Goal: Information Seeking & Learning: Learn about a topic

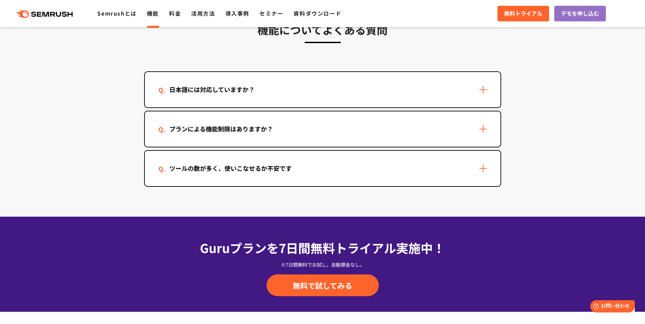
scroll to position [2075, 0]
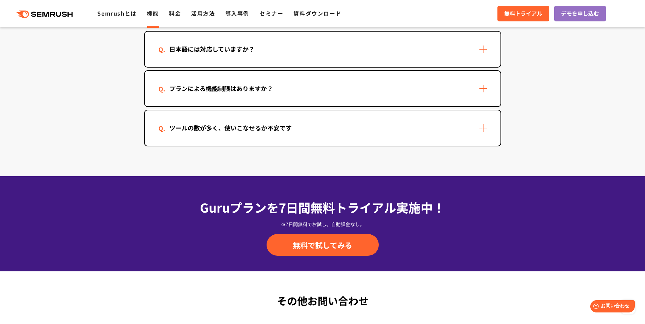
click at [242, 52] on div "日本語には対応していますか？" at bounding box center [211, 49] width 107 height 10
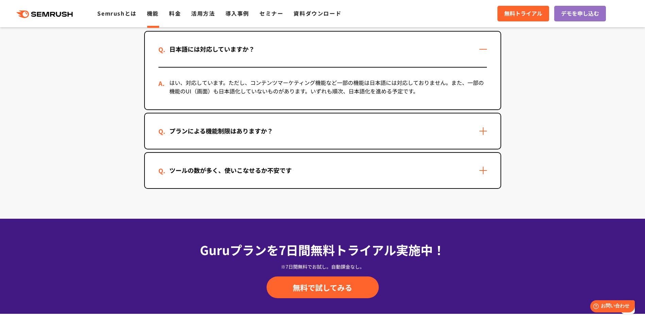
click at [254, 129] on div "プランによる機能制限はありますか？" at bounding box center [221, 131] width 126 height 10
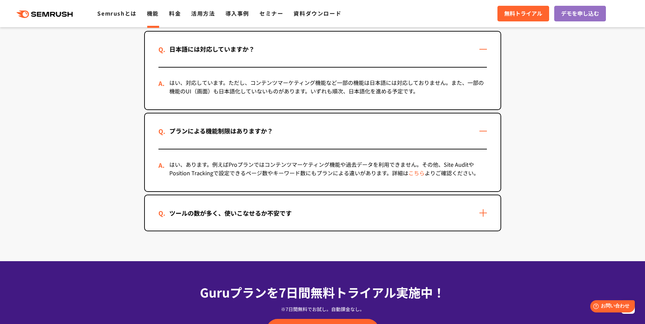
click at [272, 214] on div "ツールの数が多く、使いこなせるか不安です" at bounding box center [230, 213] width 144 height 10
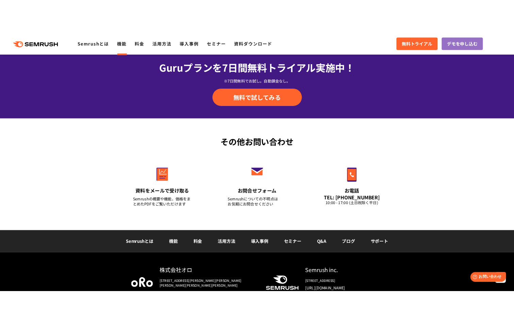
scroll to position [2437, 0]
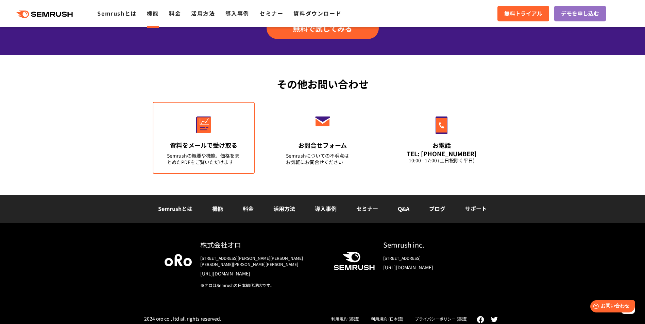
drag, startPoint x: 195, startPoint y: 155, endPoint x: 191, endPoint y: 146, distance: 10.0
click at [195, 155] on div "Semrushの概要や機能、価格をまとめたPDFをご覧いただけます" at bounding box center [203, 159] width 73 height 13
